Goal: Navigation & Orientation: Find specific page/section

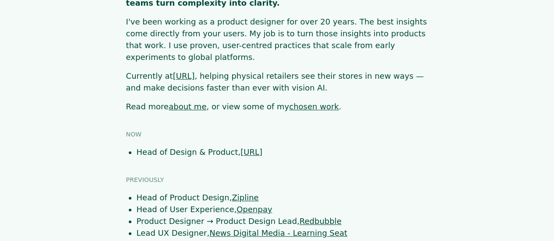
scroll to position [175, 0]
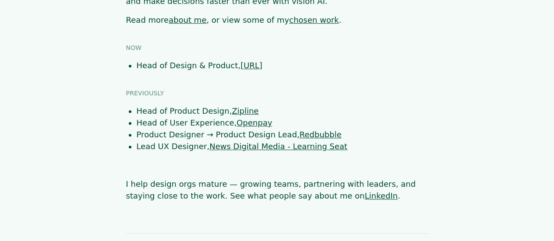
click at [293, 15] on link "chosen work" at bounding box center [314, 19] width 50 height 9
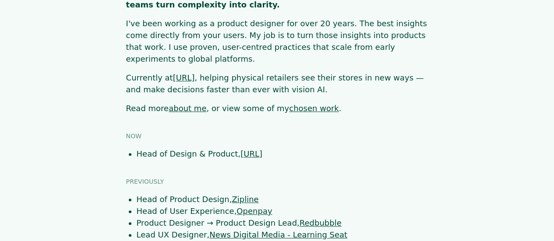
scroll to position [88, 0]
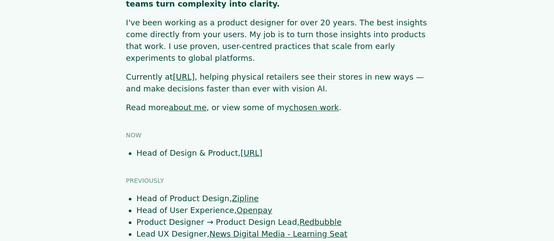
click at [170, 103] on link "about me" at bounding box center [188, 107] width 38 height 9
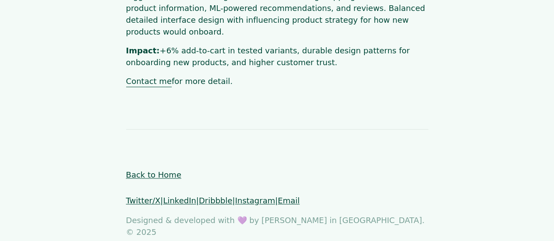
scroll to position [2173, 0]
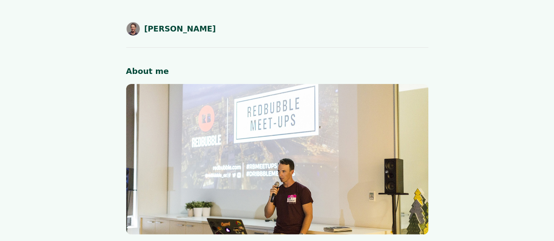
scroll to position [228, 0]
